Goal: Information Seeking & Learning: Learn about a topic

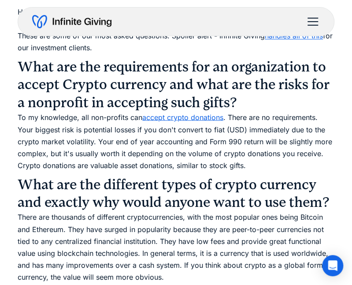
scroll to position [423, 0]
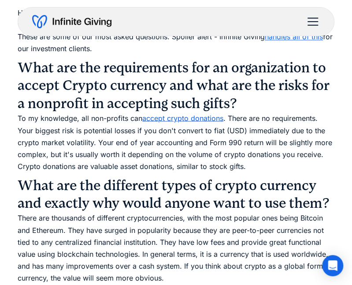
click at [122, 113] on p "To my knowledge, all non-profits can accept crypto donations . There are no req…" at bounding box center [176, 142] width 317 height 60
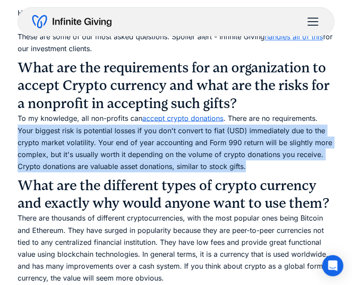
drag, startPoint x: 19, startPoint y: 130, endPoint x: 259, endPoint y: 167, distance: 242.1
click at [259, 167] on p "To my knowledge, all non-profits can accept crypto donations . There are no req…" at bounding box center [176, 142] width 317 height 60
copy p "Your biggest risk is potential losses if you don't convert to fiat (USD) immedi…"
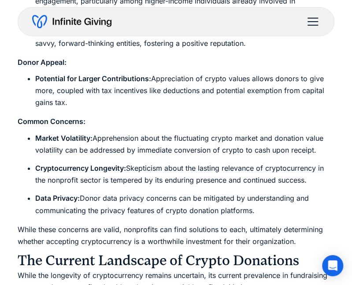
scroll to position [800, 0]
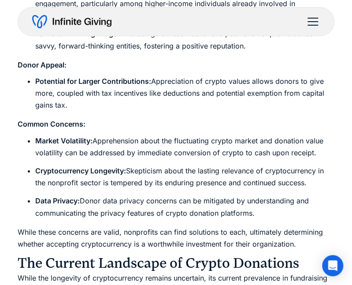
drag, startPoint x: 278, startPoint y: 212, endPoint x: 25, endPoint y: 151, distance: 260.5
drag, startPoint x: 25, startPoint y: 151, endPoint x: 285, endPoint y: 207, distance: 266.8
click at [285, 207] on li "Data Privacy: Donor data privacy concerns can be mitigated by understanding and…" at bounding box center [184, 207] width 299 height 24
click at [271, 217] on li "Data Privacy: Donor data privacy concerns can be mitigated by understanding and…" at bounding box center [184, 207] width 299 height 24
drag, startPoint x: 270, startPoint y: 215, endPoint x: 38, endPoint y: 172, distance: 236.0
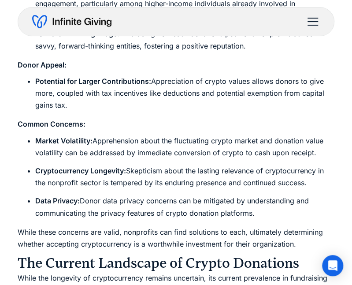
drag, startPoint x: 38, startPoint y: 172, endPoint x: 288, endPoint y: 207, distance: 252.1
click at [288, 207] on li "Data Privacy: Donor data privacy concerns can be mitigated by understanding and…" at bounding box center [184, 207] width 299 height 24
click at [249, 215] on li "Data Privacy: Donor data privacy concerns can be mitigated by understanding and…" at bounding box center [184, 207] width 299 height 24
drag, startPoint x: 255, startPoint y: 214, endPoint x: 29, endPoint y: 141, distance: 238.2
click at [29, 141] on ul "Market Volatility: Apprehension about the fluctuating crypto market and donatio…" at bounding box center [176, 177] width 317 height 84
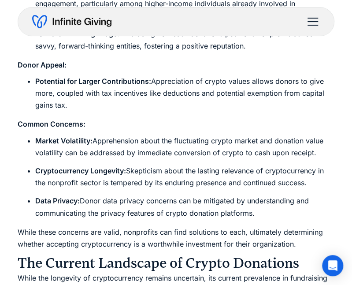
copy ul "Market Volatility: Apprehension about the fluctuating crypto market and donatio…"
